Goal: Task Accomplishment & Management: Manage account settings

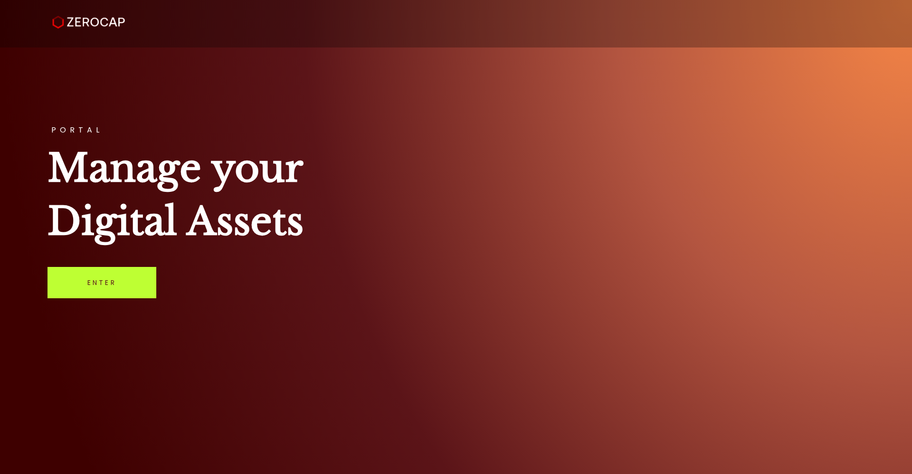
click at [107, 289] on link "Enter" at bounding box center [102, 282] width 109 height 31
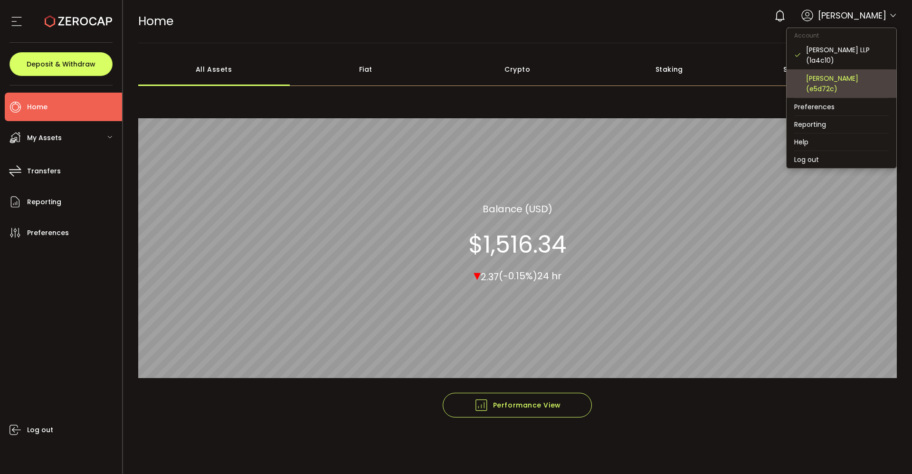
click at [841, 77] on div "Adrian Knight (e5d72c)" at bounding box center [847, 83] width 83 height 21
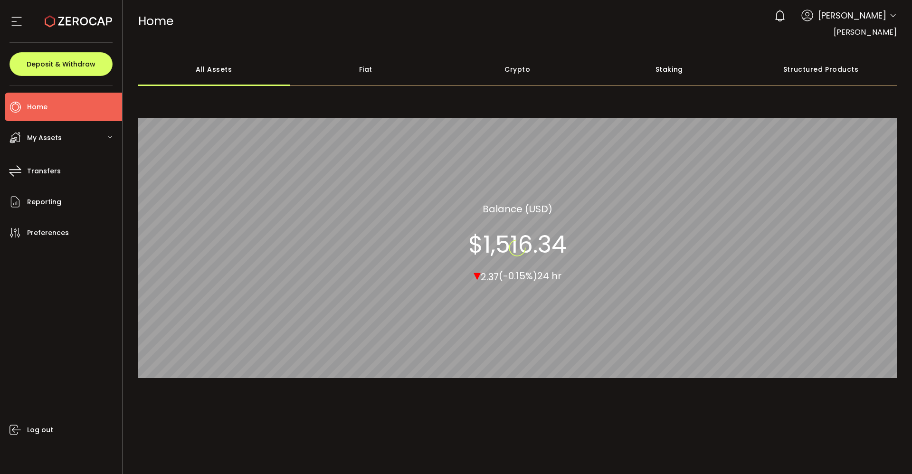
click at [841, 77] on div "Structured Products" at bounding box center [821, 69] width 152 height 33
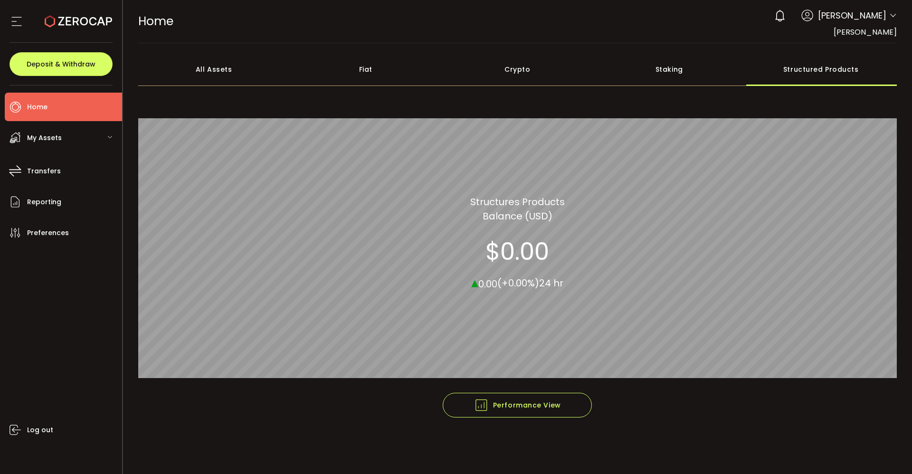
click at [892, 15] on icon at bounding box center [893, 16] width 8 height 8
click at [48, 135] on span "My Assets" at bounding box center [44, 138] width 35 height 14
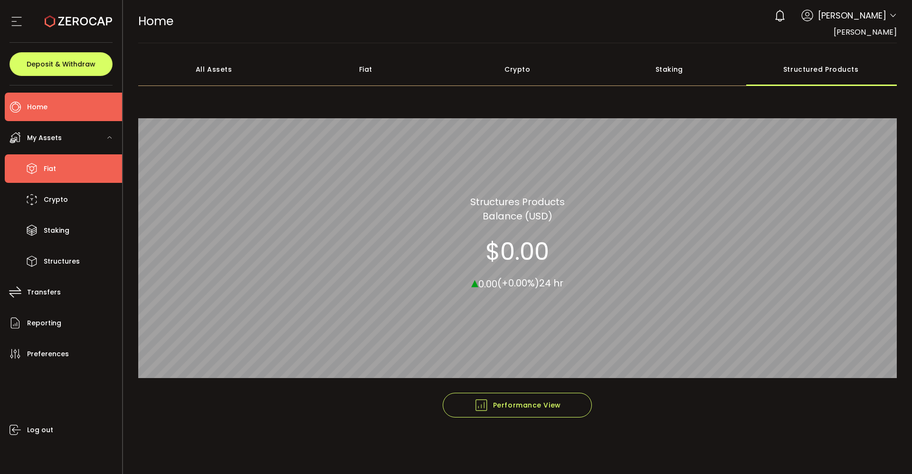
click at [48, 163] on span "Fiat" at bounding box center [50, 169] width 12 height 14
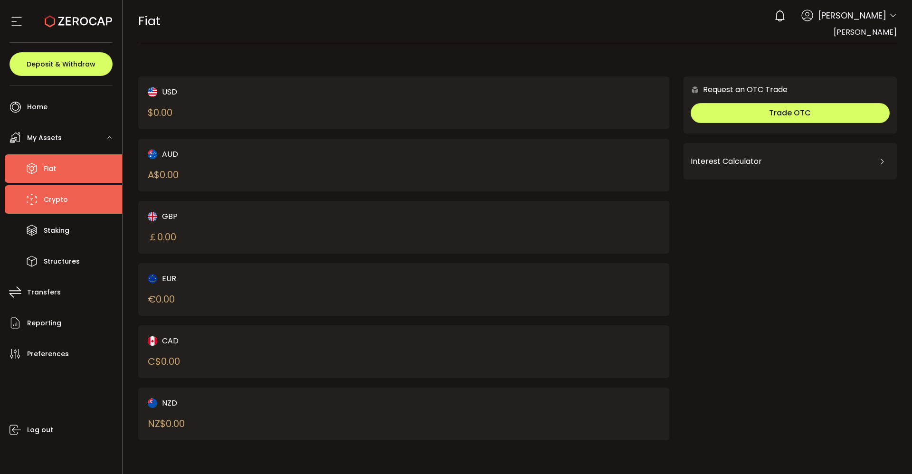
click at [51, 195] on span "Crypto" at bounding box center [56, 200] width 24 height 14
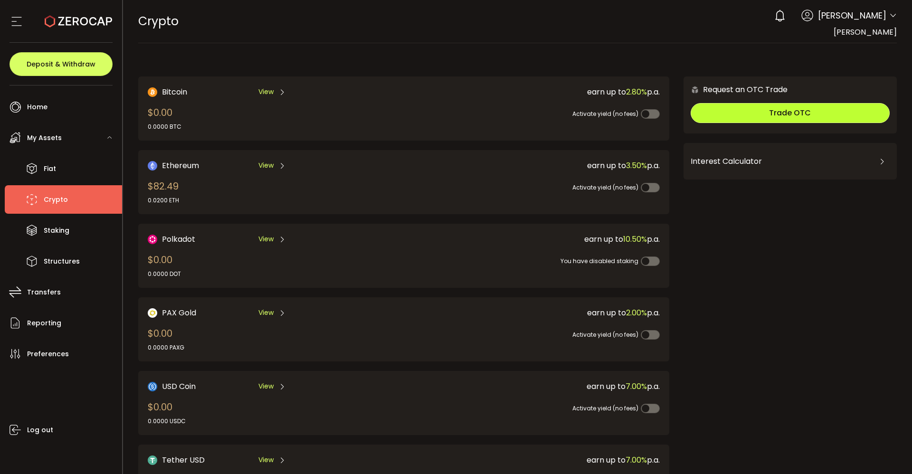
click at [755, 113] on button "Trade OTC" at bounding box center [790, 113] width 199 height 20
click at [904, 291] on main "Bitcoin View $0.00 0.0000 BTC earn up to 2.80% p.a. Activate yield (no fees) Et…" at bounding box center [518, 304] width 790 height 522
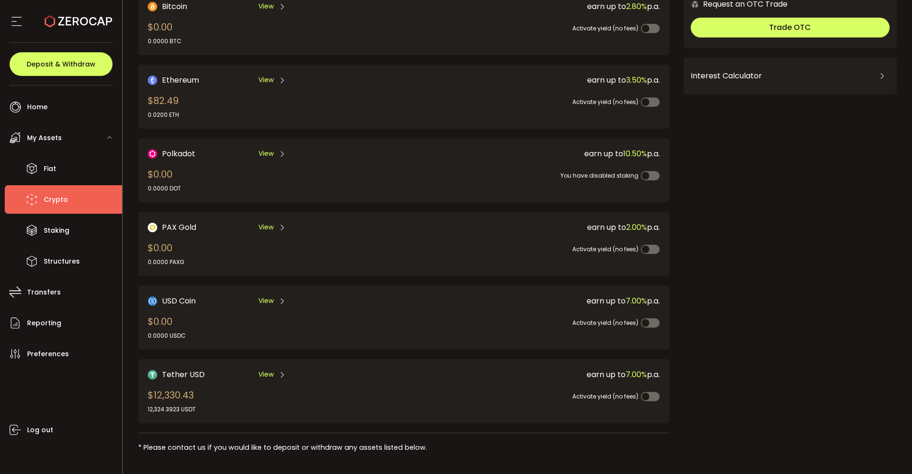
scroll to position [91, 0]
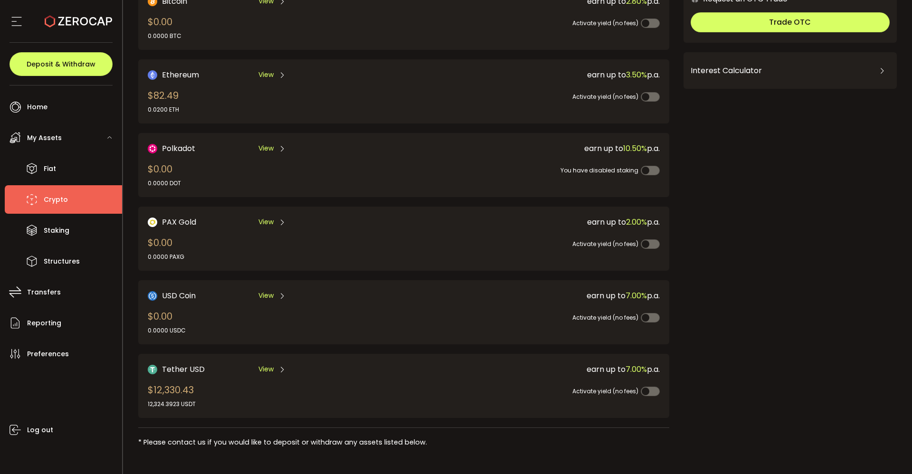
click at [266, 369] on span "View" at bounding box center [265, 369] width 15 height 10
